Goal: Task Accomplishment & Management: Manage account settings

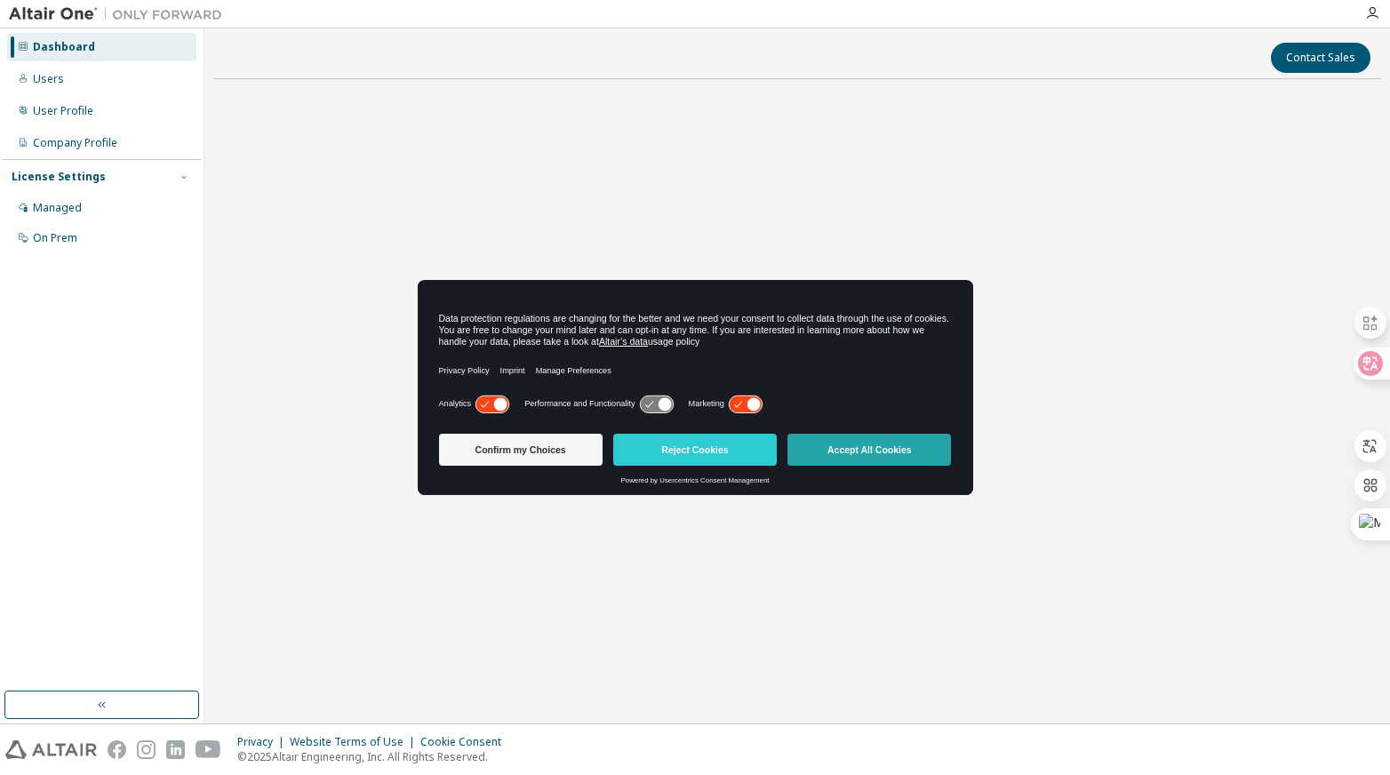
click at [858, 445] on button "Accept All Cookies" at bounding box center [868, 450] width 163 height 32
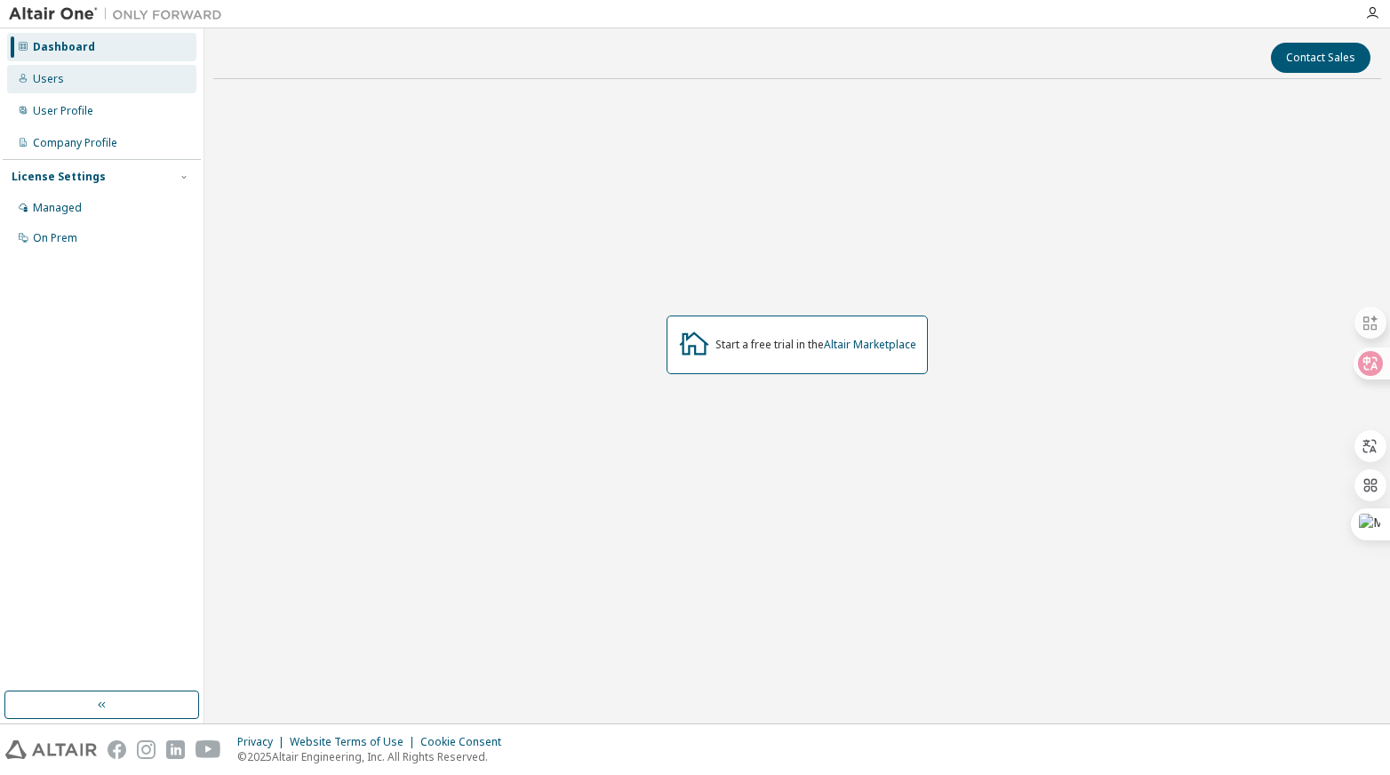
click at [28, 79] on div "Users" at bounding box center [101, 79] width 189 height 28
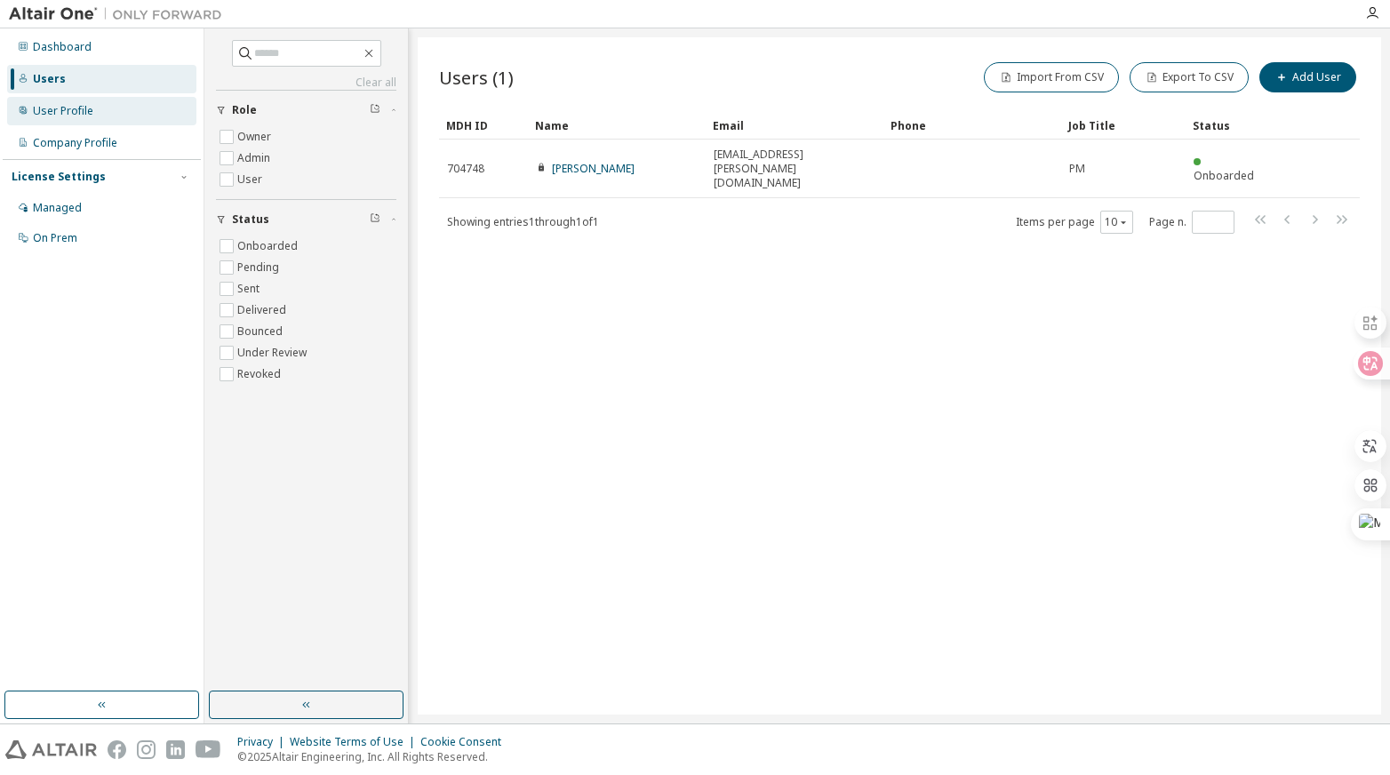
click at [92, 118] on div "User Profile" at bounding box center [101, 111] width 189 height 28
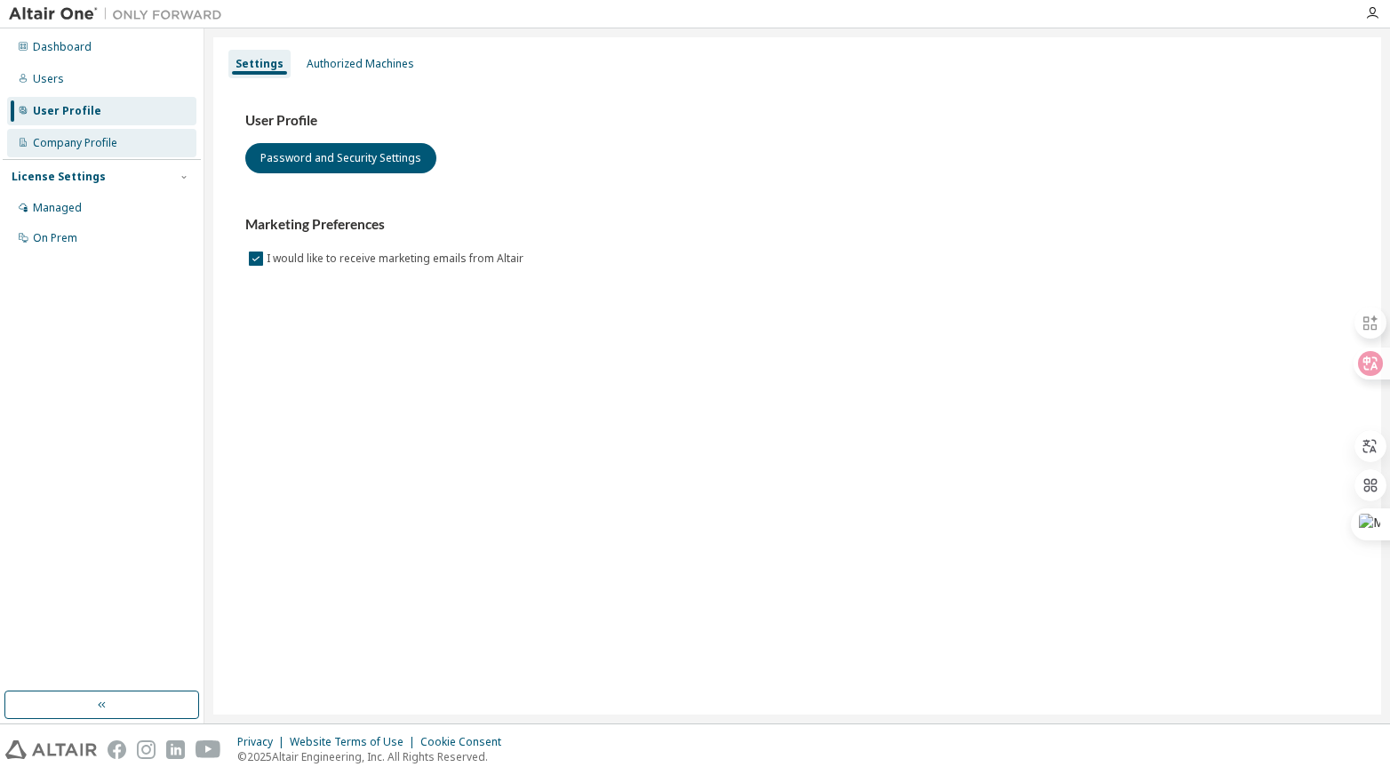
click at [105, 147] on div "Company Profile" at bounding box center [75, 143] width 84 height 14
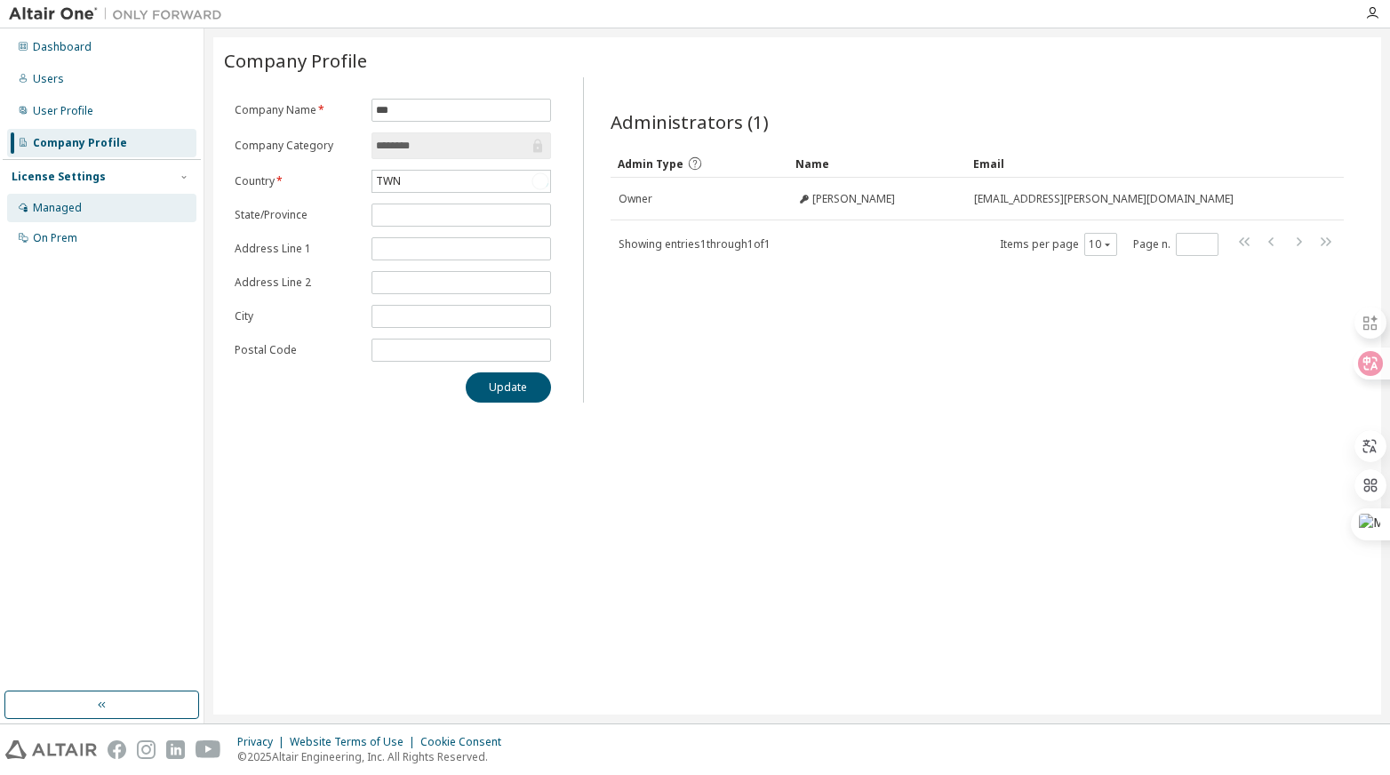
click at [76, 204] on div "Managed" at bounding box center [57, 208] width 49 height 14
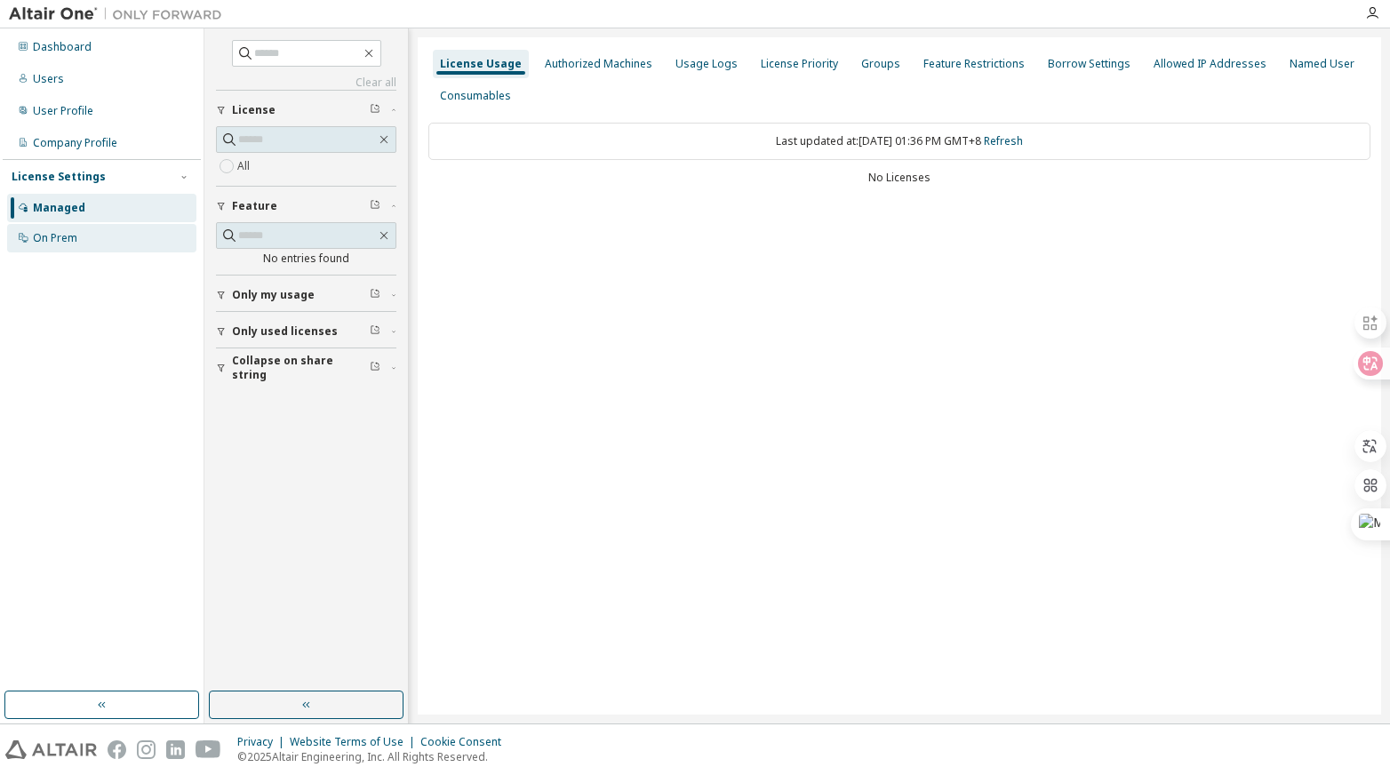
click at [72, 241] on div "On Prem" at bounding box center [55, 238] width 44 height 14
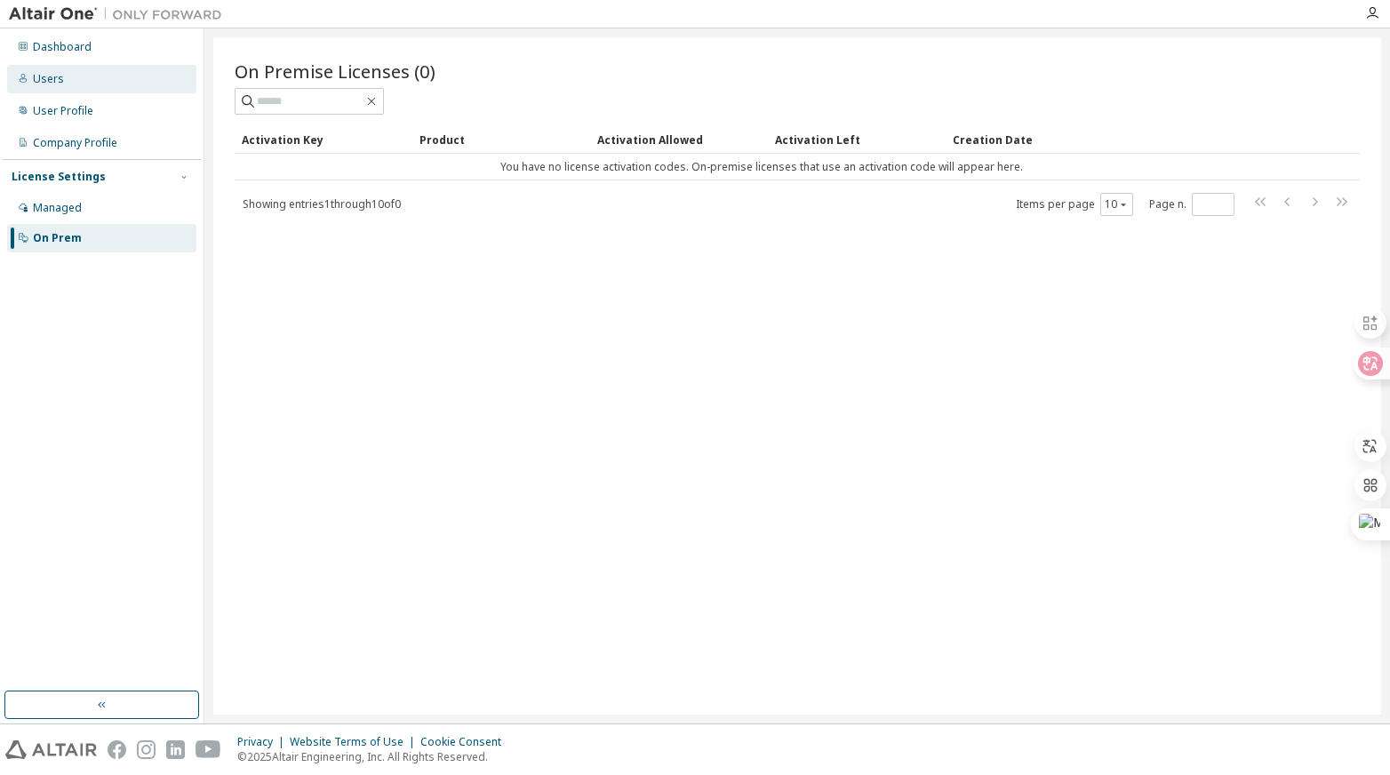
click at [68, 83] on div "Users" at bounding box center [101, 79] width 189 height 28
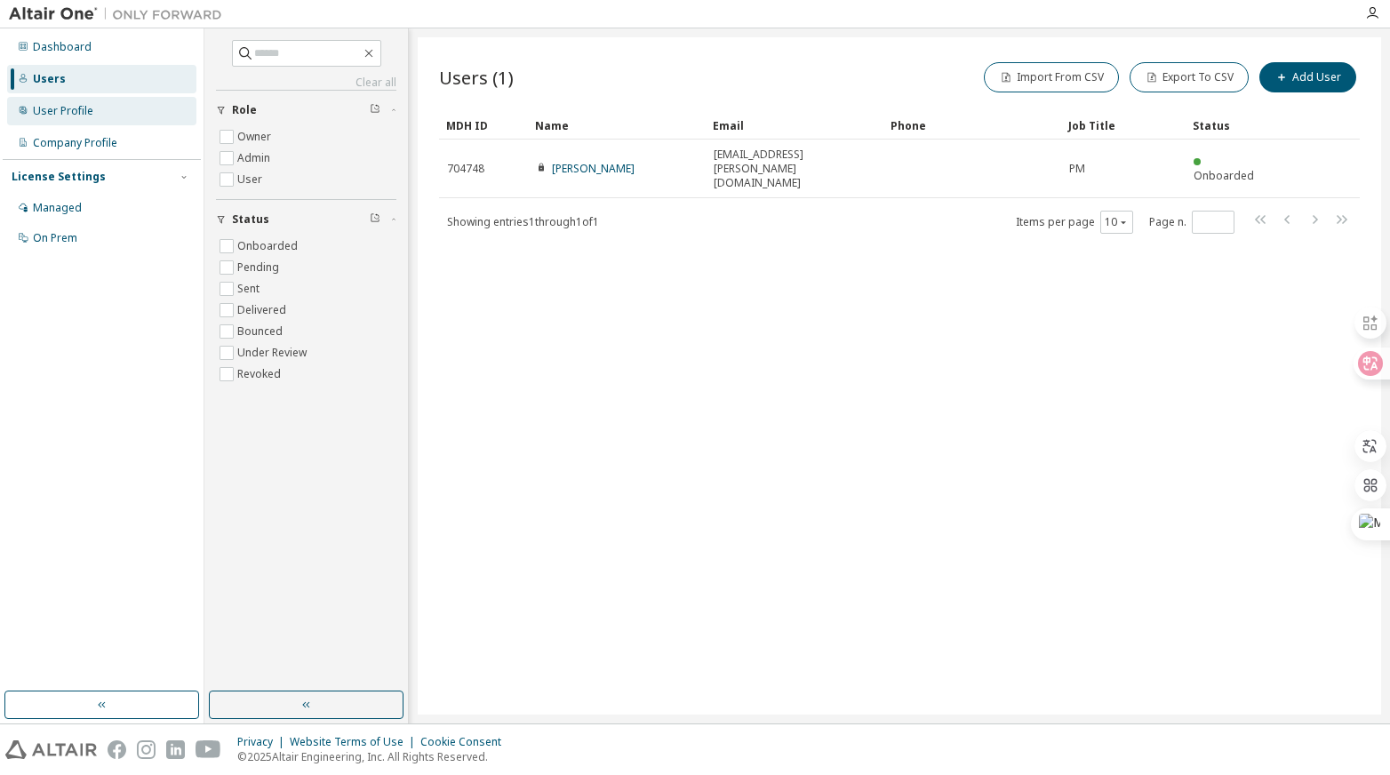
click at [44, 116] on div "User Profile" at bounding box center [63, 111] width 60 height 14
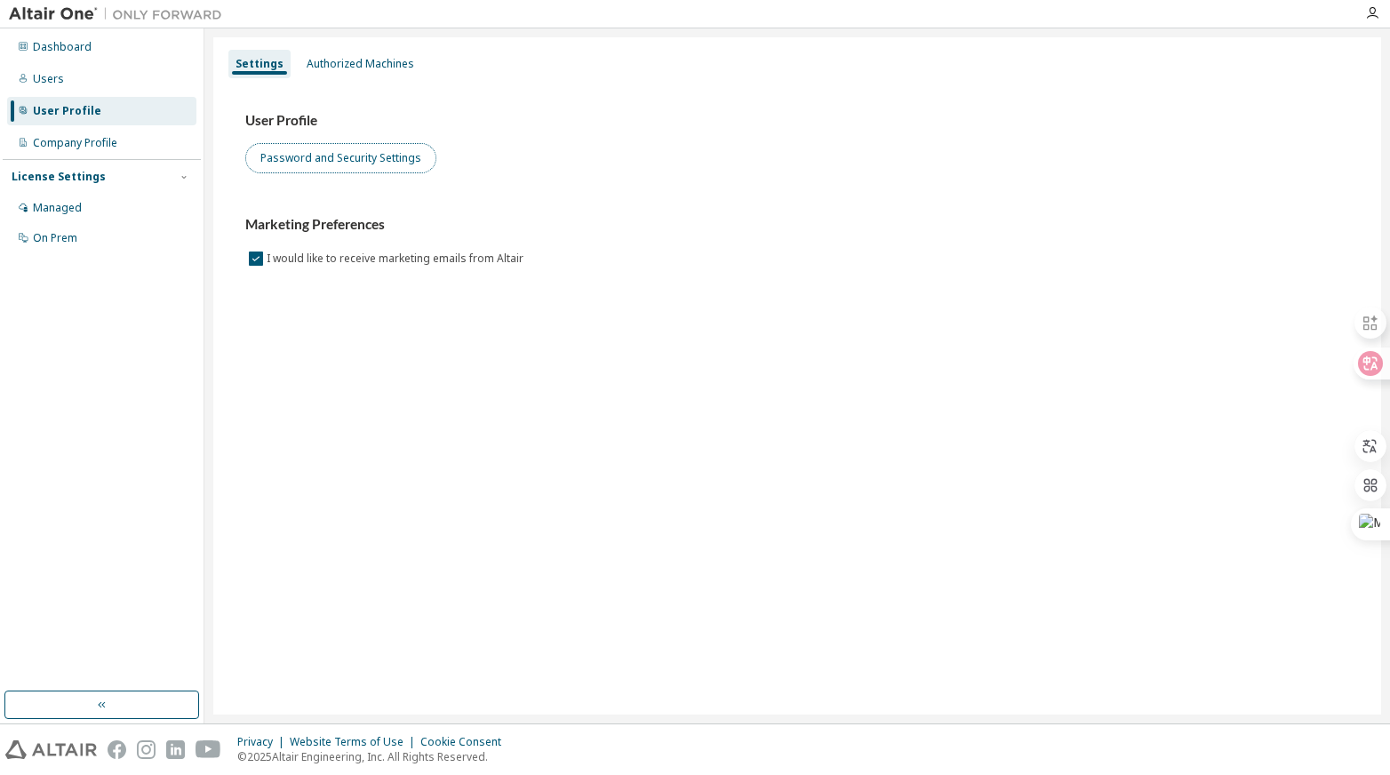
click at [293, 155] on button "Password and Security Settings" at bounding box center [340, 158] width 191 height 30
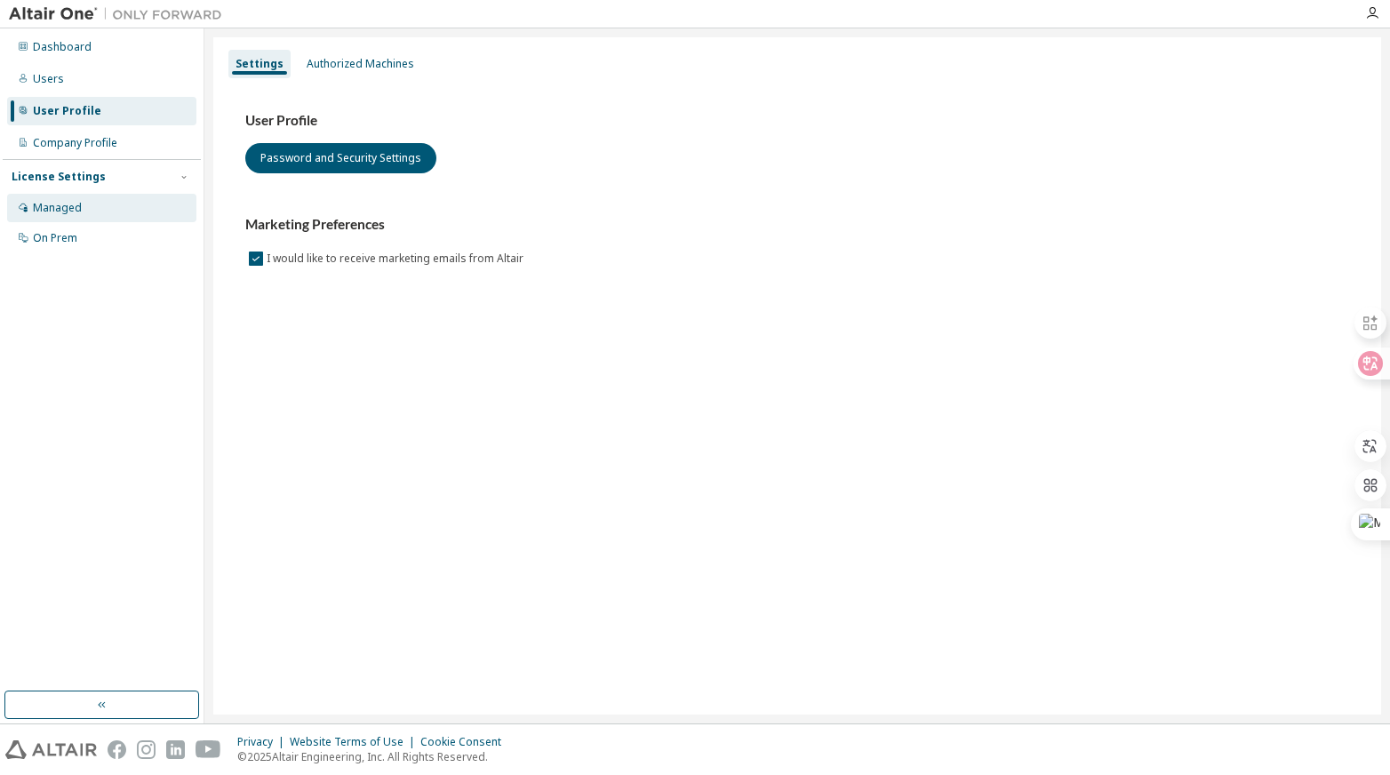
click at [69, 218] on div "Managed" at bounding box center [101, 208] width 189 height 28
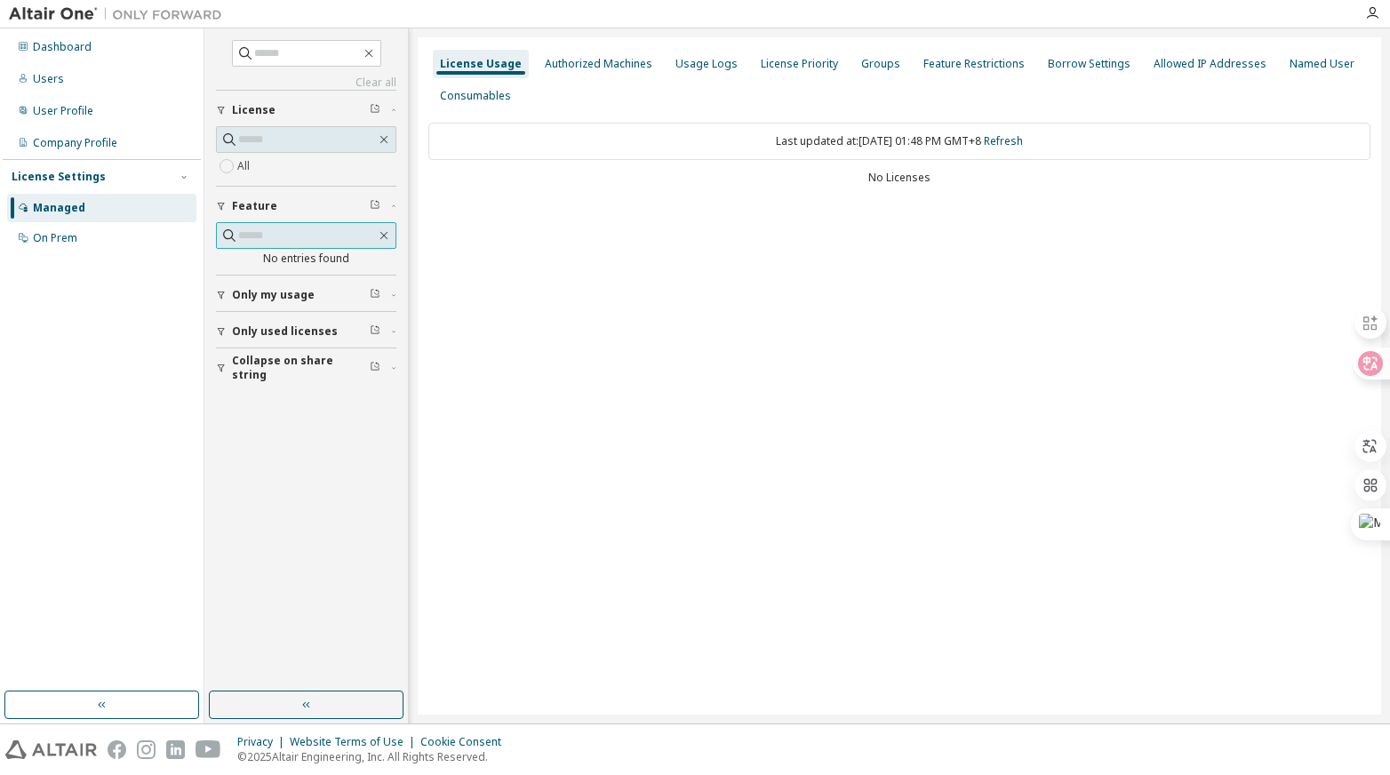
click at [299, 245] on span at bounding box center [306, 235] width 180 height 27
click at [846, 147] on div "Last updated at: [DATE] 01:48 PM GMT+8 Refresh" at bounding box center [899, 141] width 942 height 37
click at [267, 298] on span "Only my usage" at bounding box center [273, 295] width 83 height 14
click at [466, 68] on div "License Usage" at bounding box center [481, 64] width 82 height 14
click at [462, 97] on div "Consumables" at bounding box center [475, 96] width 71 height 14
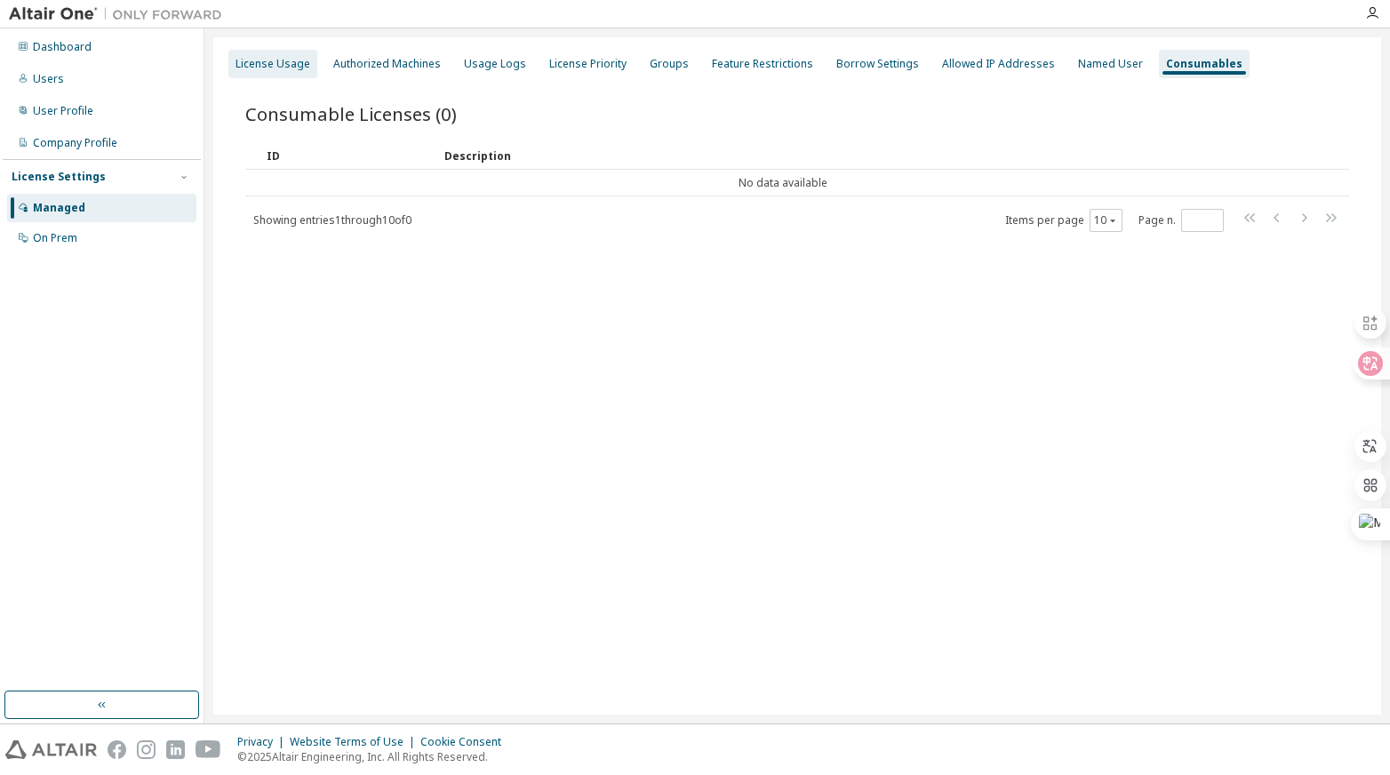
click at [283, 71] on div "License Usage" at bounding box center [272, 64] width 89 height 28
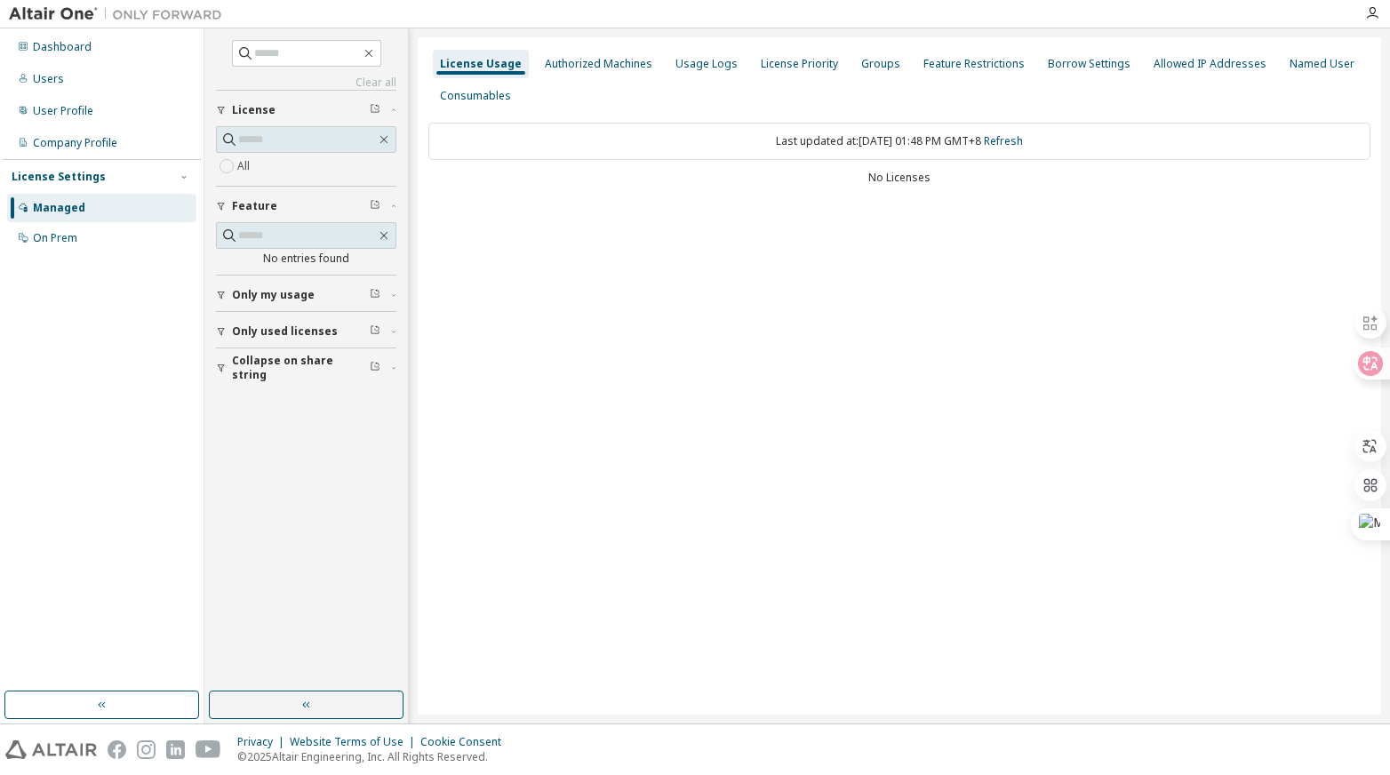
click at [268, 107] on span "License" at bounding box center [254, 110] width 44 height 14
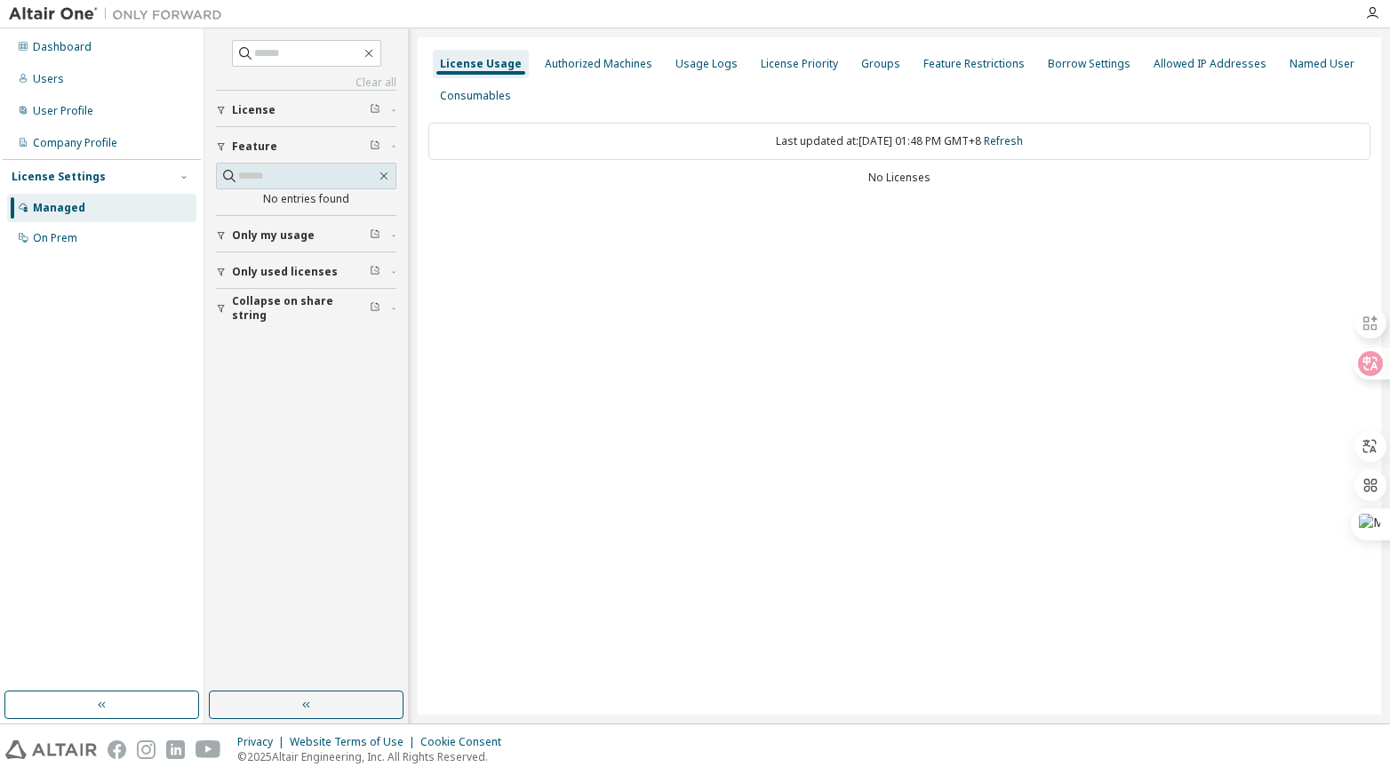
click at [268, 107] on span "License" at bounding box center [254, 110] width 44 height 14
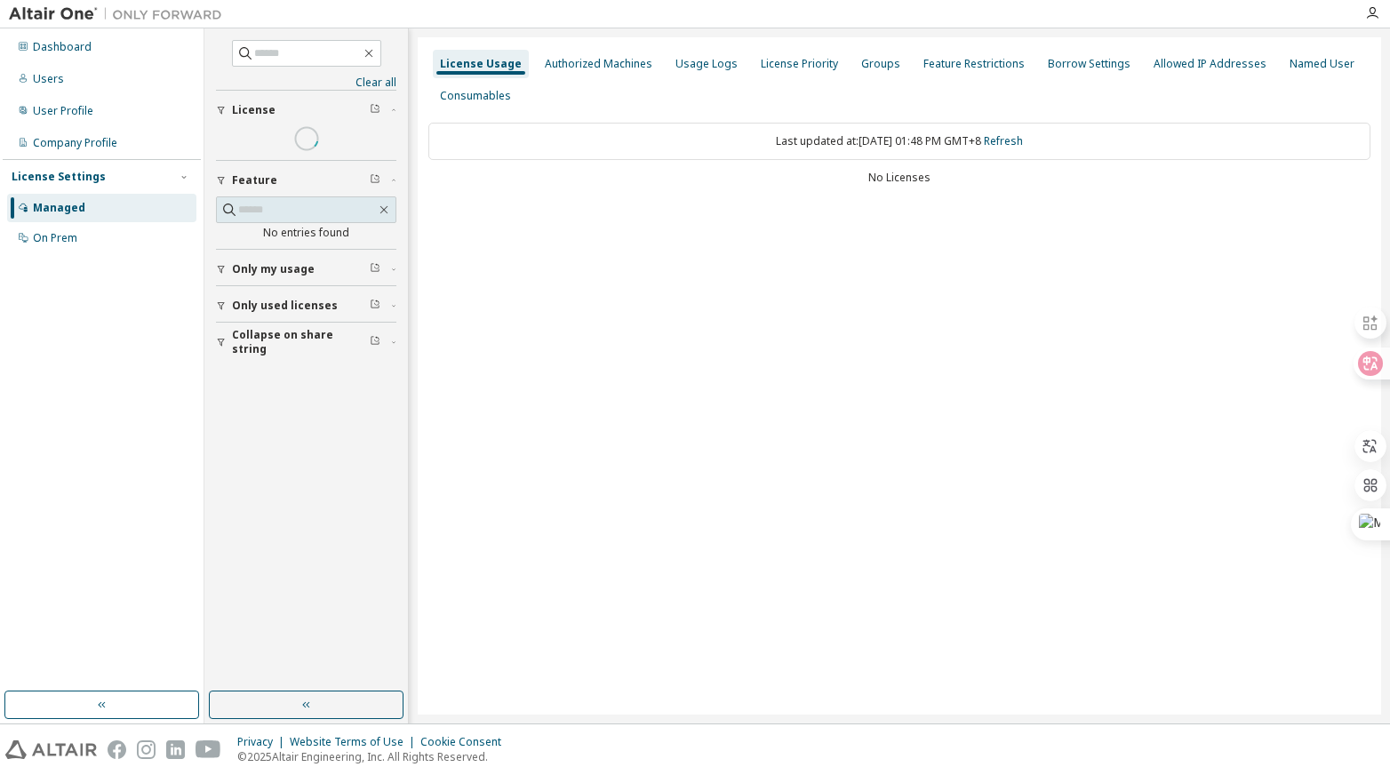
click at [227, 168] on div "Collapse on share string Only used licenses Only my usage Feature No entries fo…" at bounding box center [306, 224] width 180 height 268
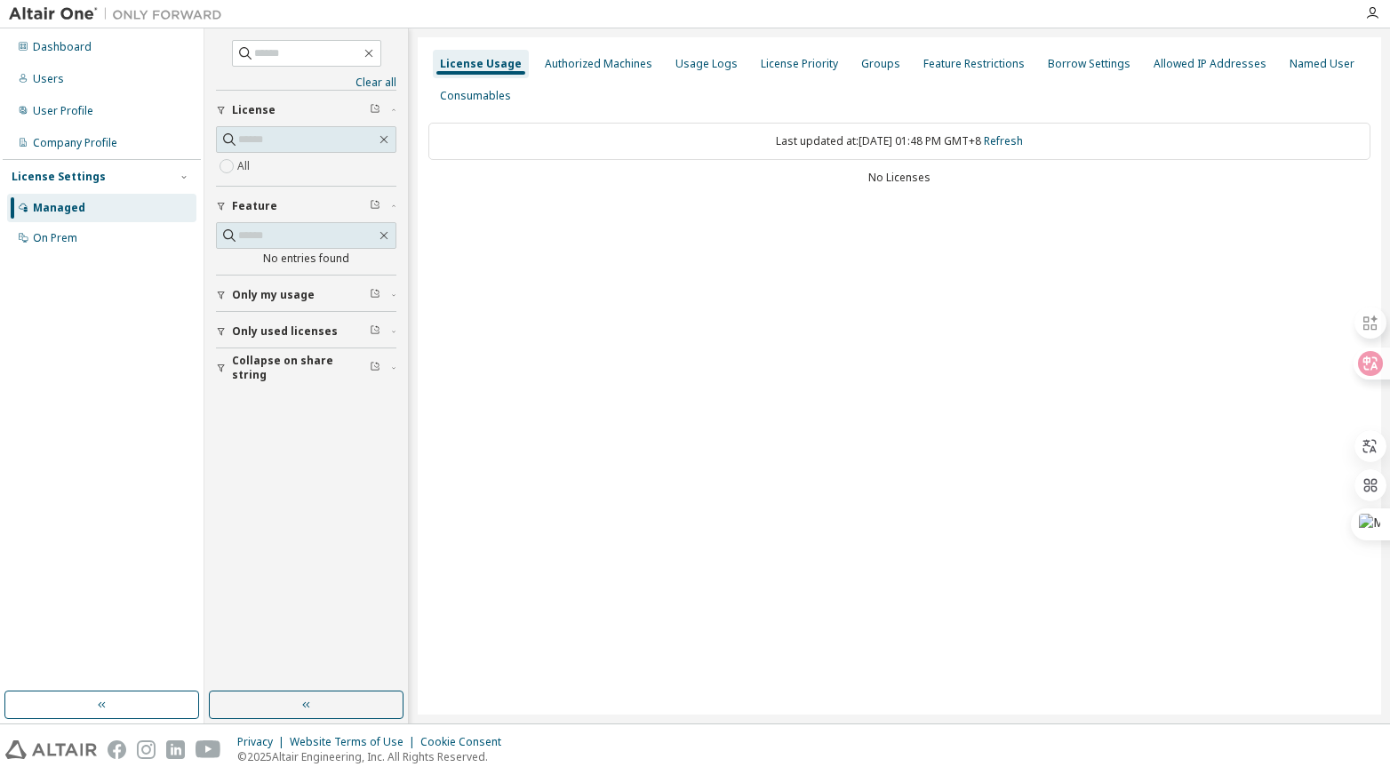
click at [225, 335] on button "Only used licenses" at bounding box center [306, 331] width 180 height 39
click at [272, 334] on span "Only used licenses" at bounding box center [285, 331] width 106 height 14
click at [59, 241] on div "On Prem" at bounding box center [55, 238] width 44 height 14
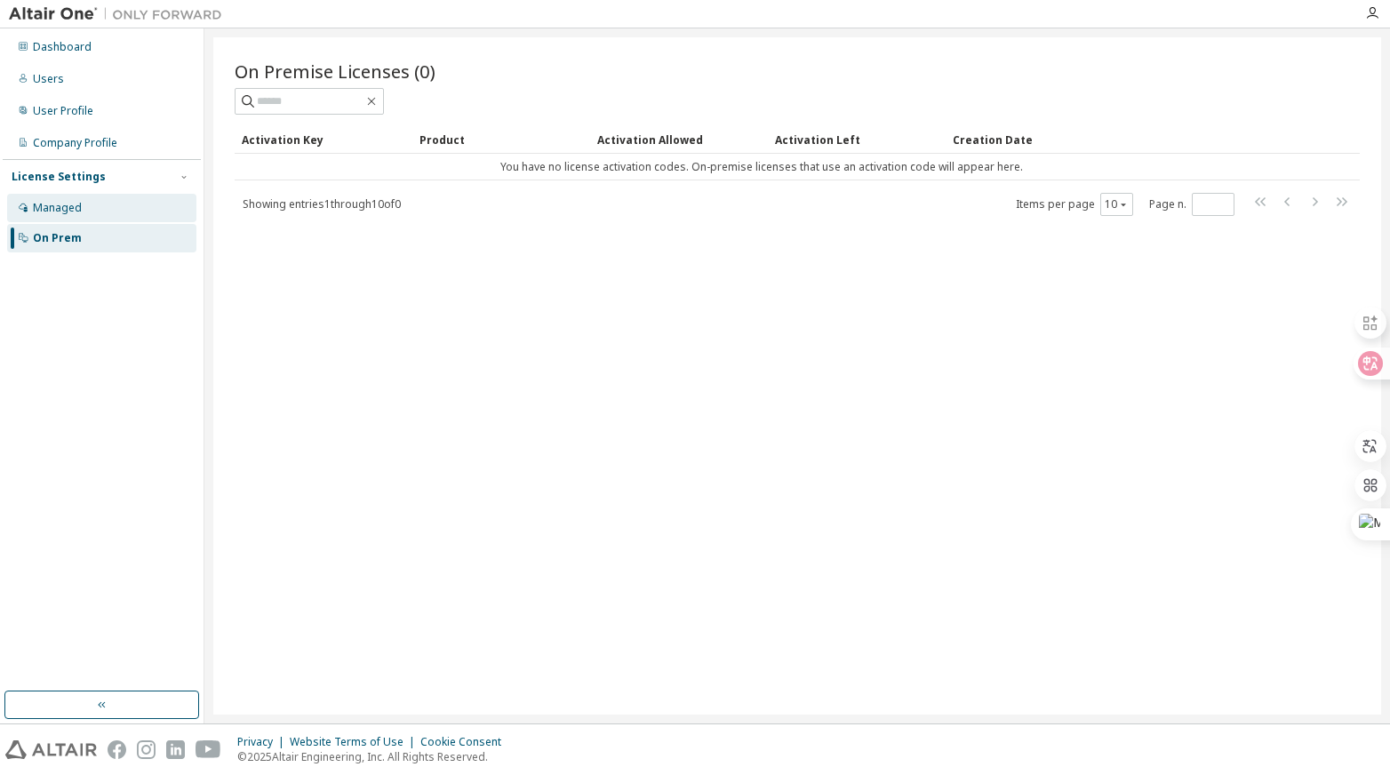
click at [62, 209] on div "Managed" at bounding box center [57, 208] width 49 height 14
